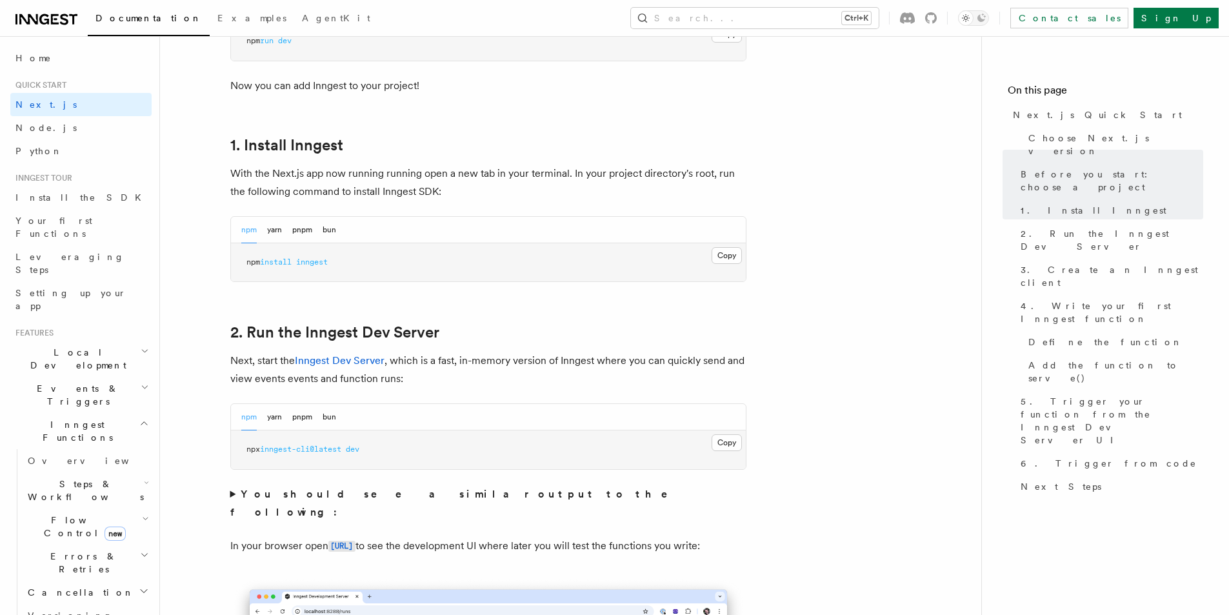
scroll to position [645, 0]
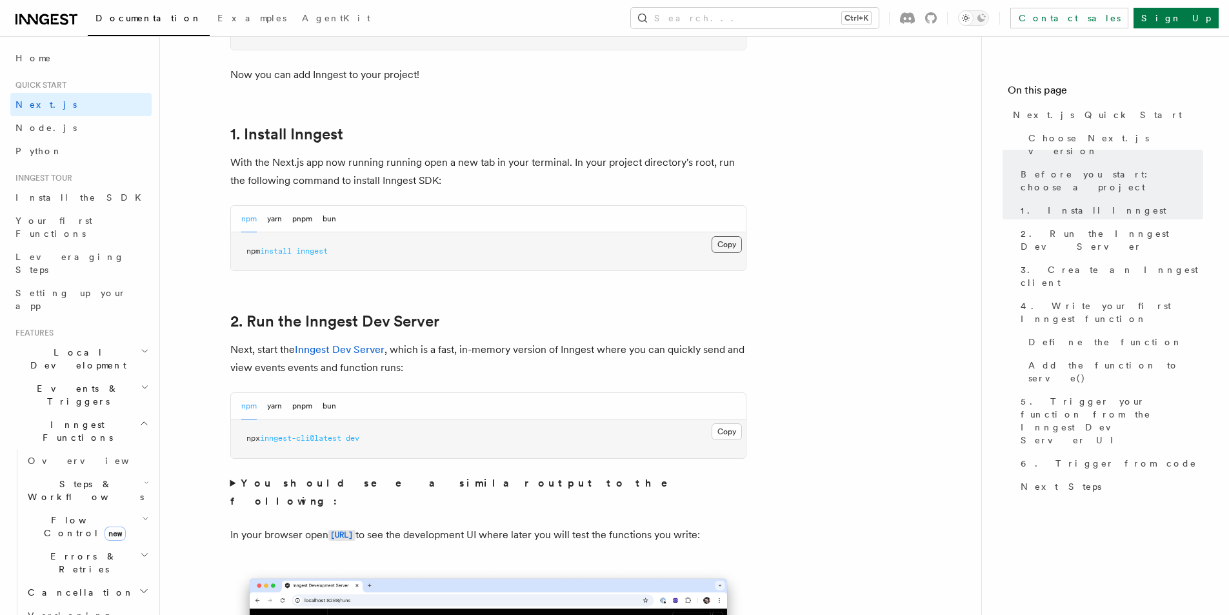
click at [730, 247] on button "Copy Copied" at bounding box center [727, 244] width 30 height 17
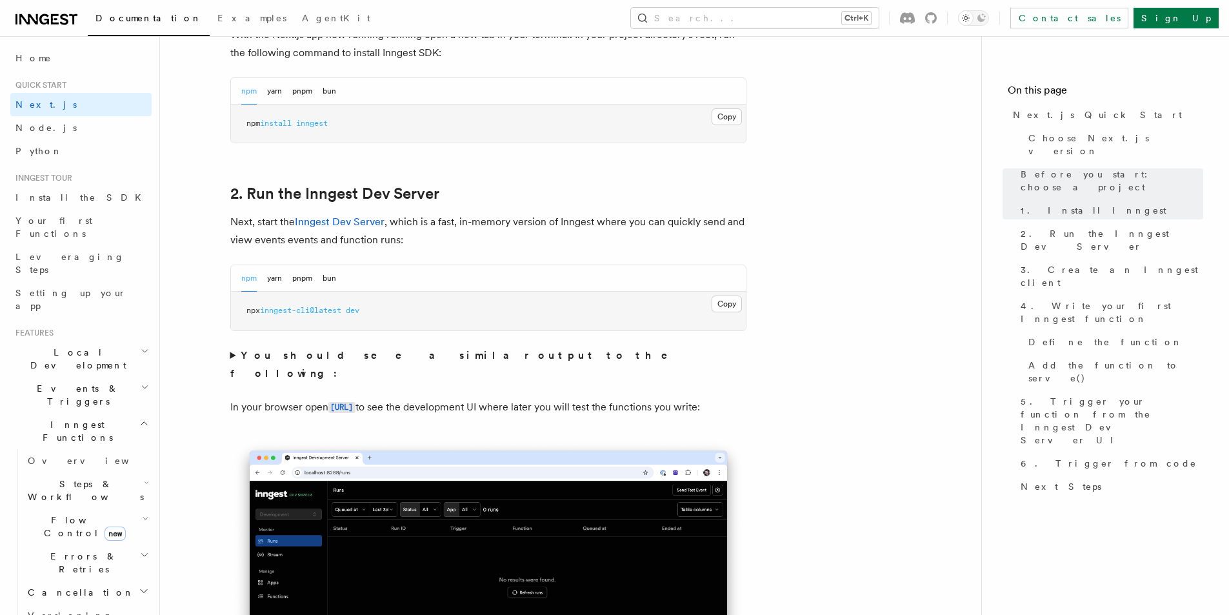
scroll to position [774, 0]
drag, startPoint x: 379, startPoint y: 310, endPoint x: 239, endPoint y: 316, distance: 139.5
click at [239, 316] on pre "npx inngest-cli@latest dev" at bounding box center [488, 309] width 515 height 39
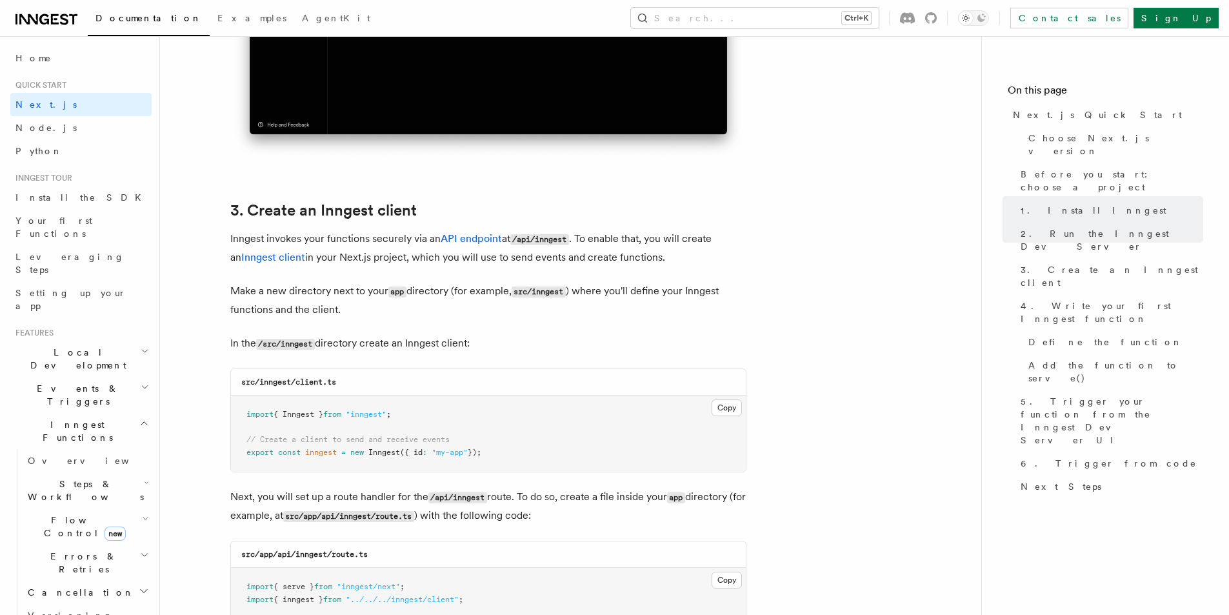
scroll to position [1355, 0]
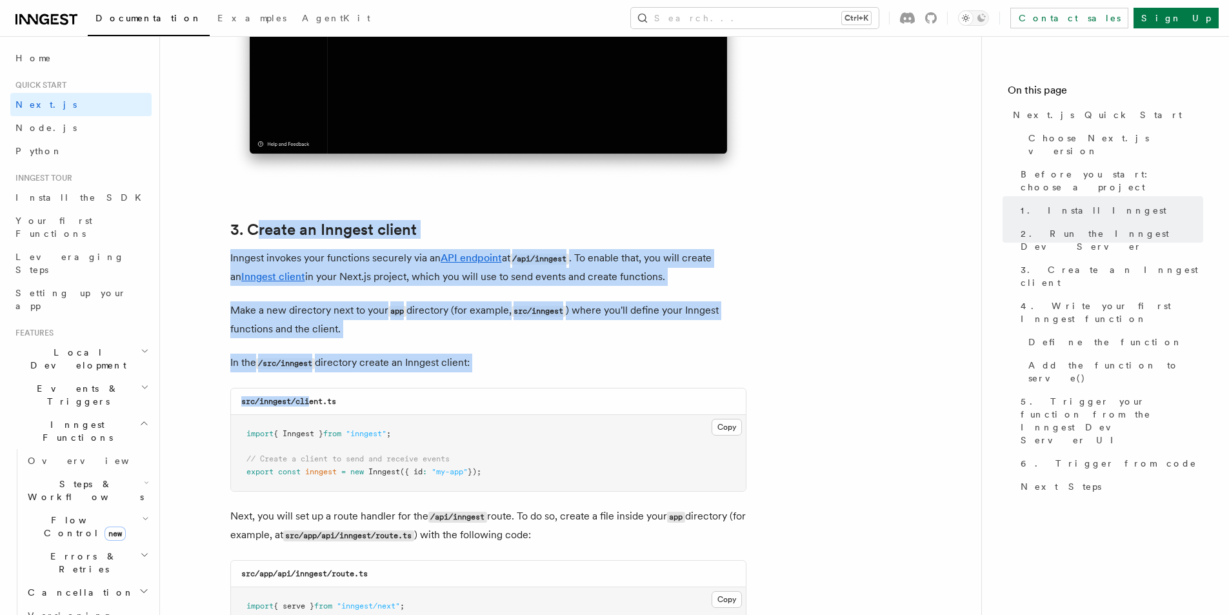
drag, startPoint x: 254, startPoint y: 200, endPoint x: 317, endPoint y: 382, distance: 192.7
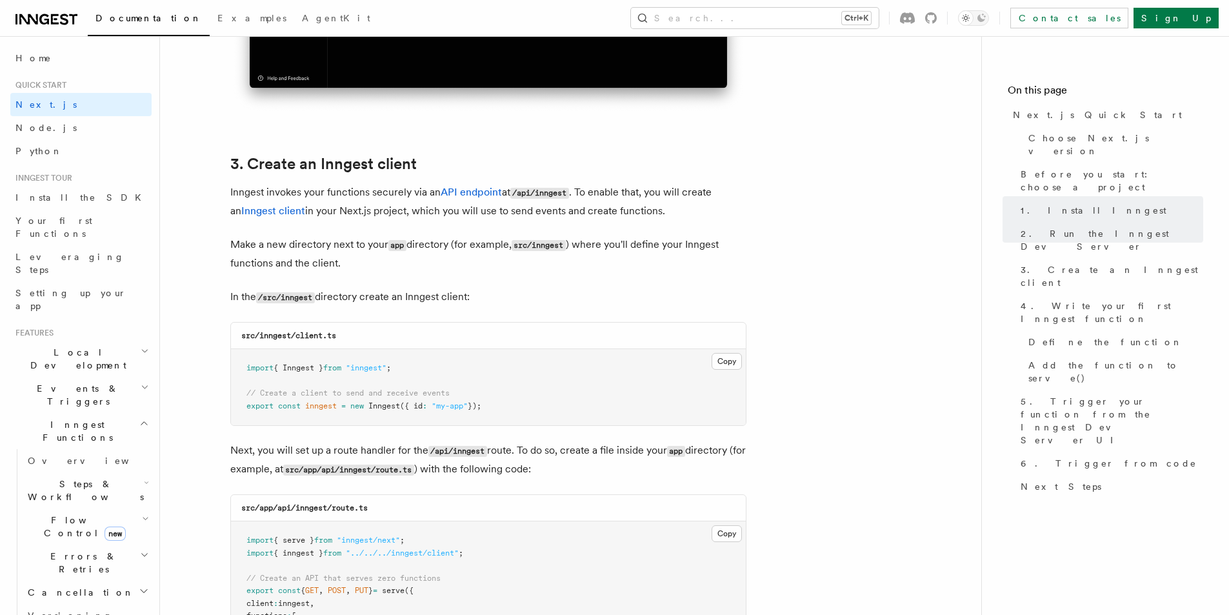
scroll to position [1678, 0]
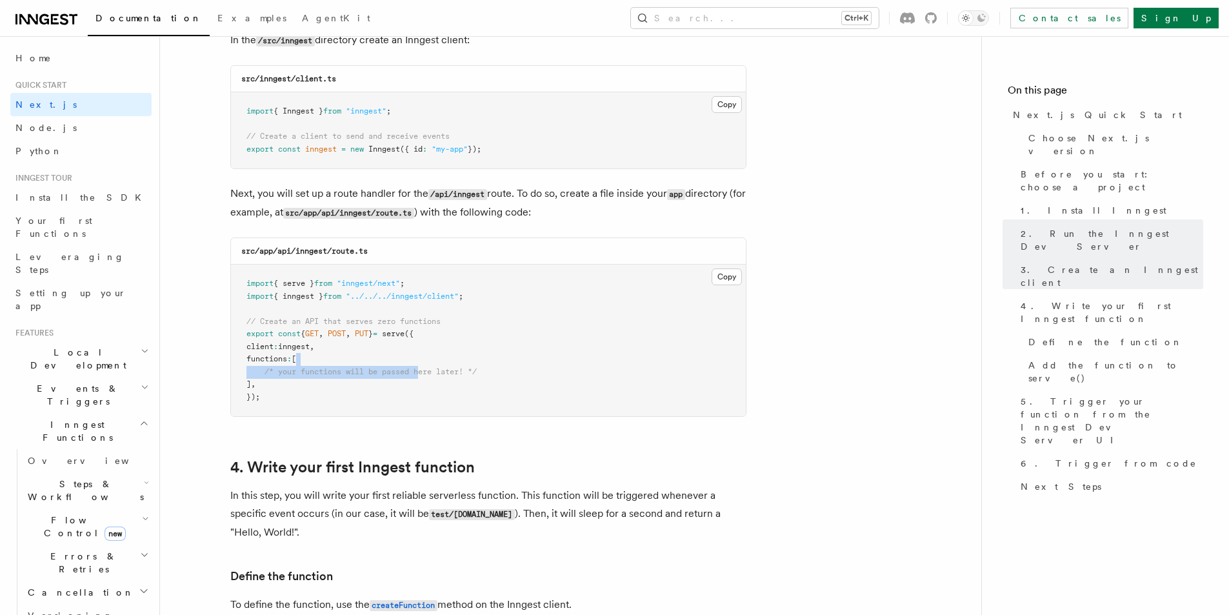
drag, startPoint x: 317, startPoint y: 382, endPoint x: 423, endPoint y: 378, distance: 105.3
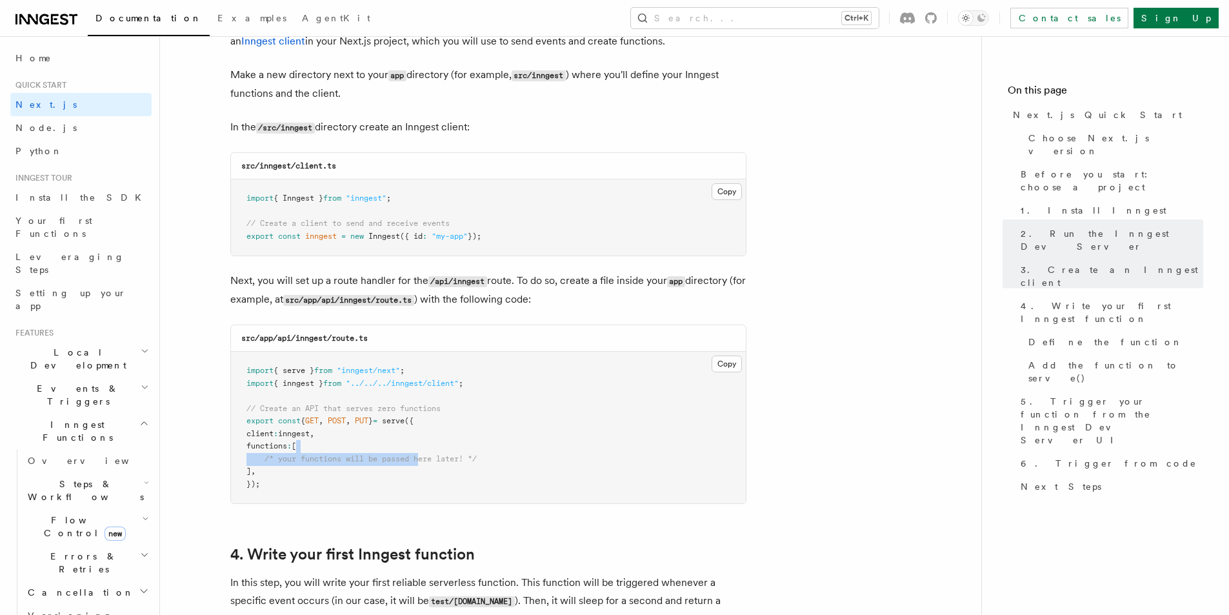
scroll to position [1484, 0]
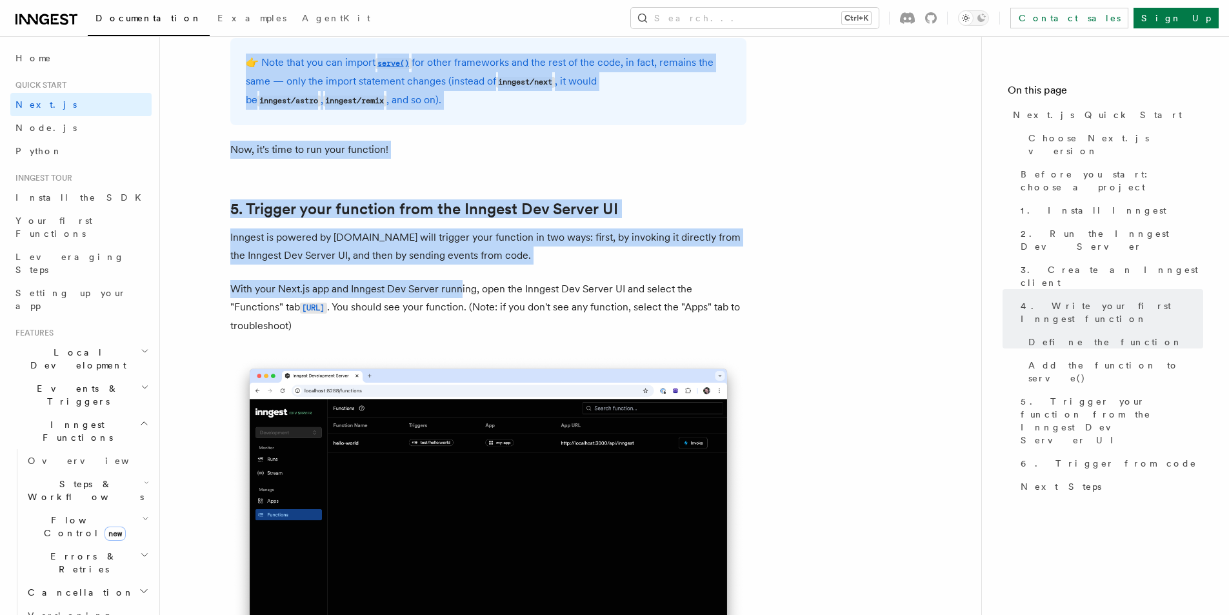
scroll to position [2775, 0]
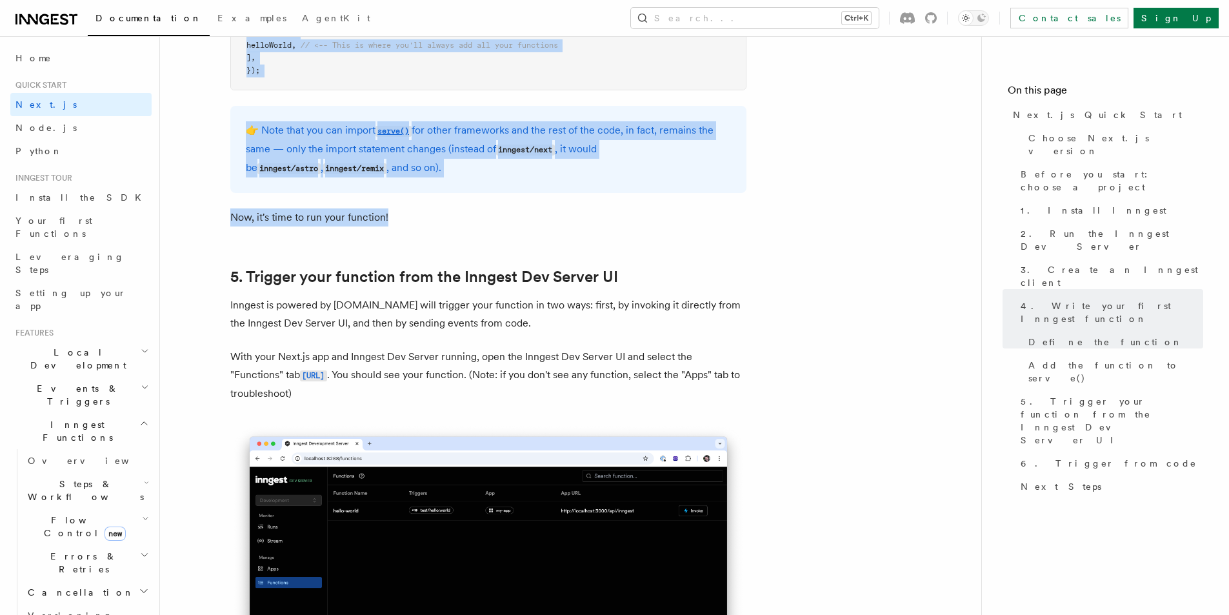
drag, startPoint x: 263, startPoint y: 117, endPoint x: 465, endPoint y: 219, distance: 225.4
copy article "Create an Inngest client Inngest invokes your functions securely via an API end…"
